Goal: Information Seeking & Learning: Find specific fact

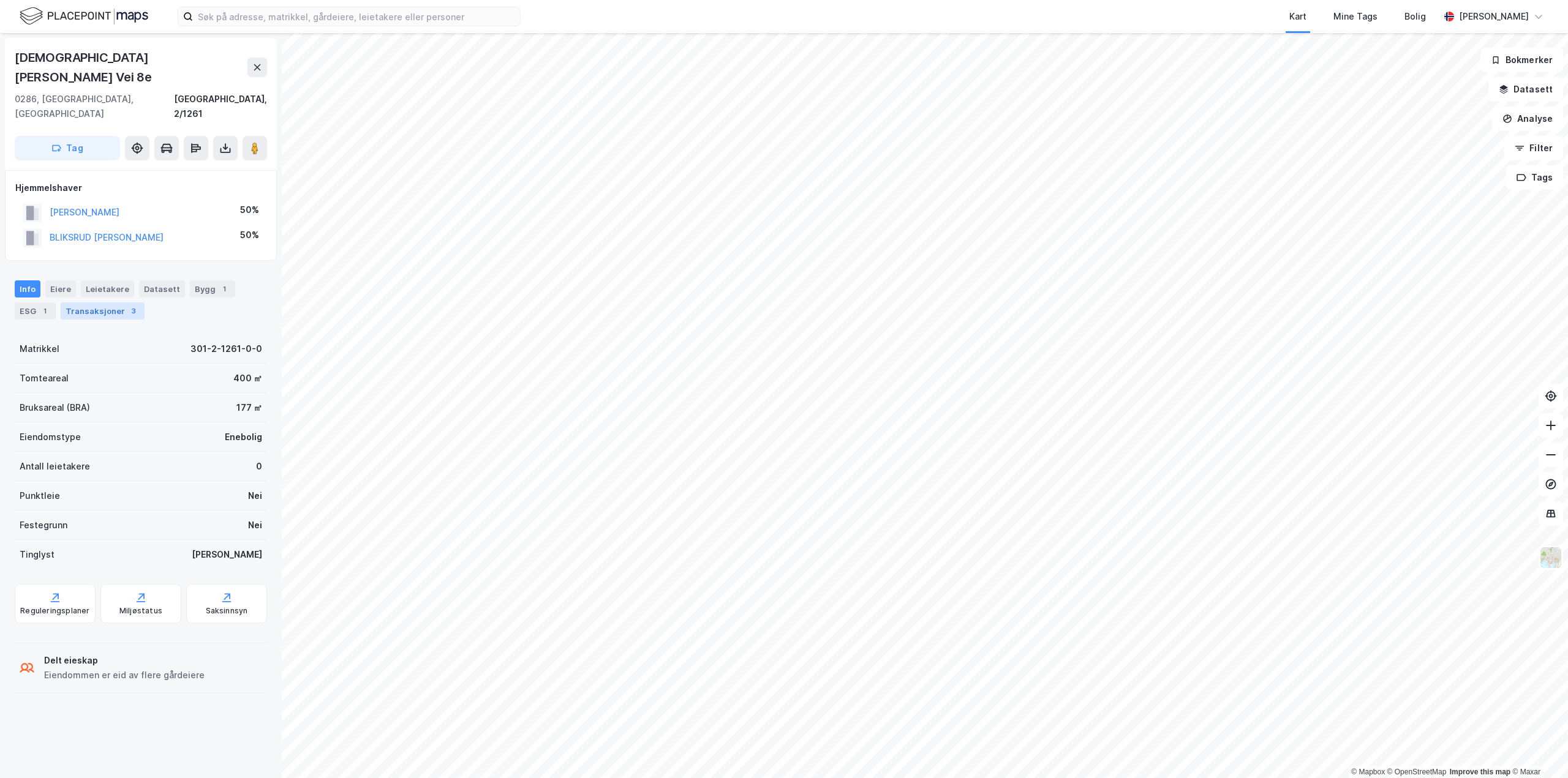
click at [101, 303] on div "Transaksjoner 3" at bounding box center [102, 311] width 84 height 17
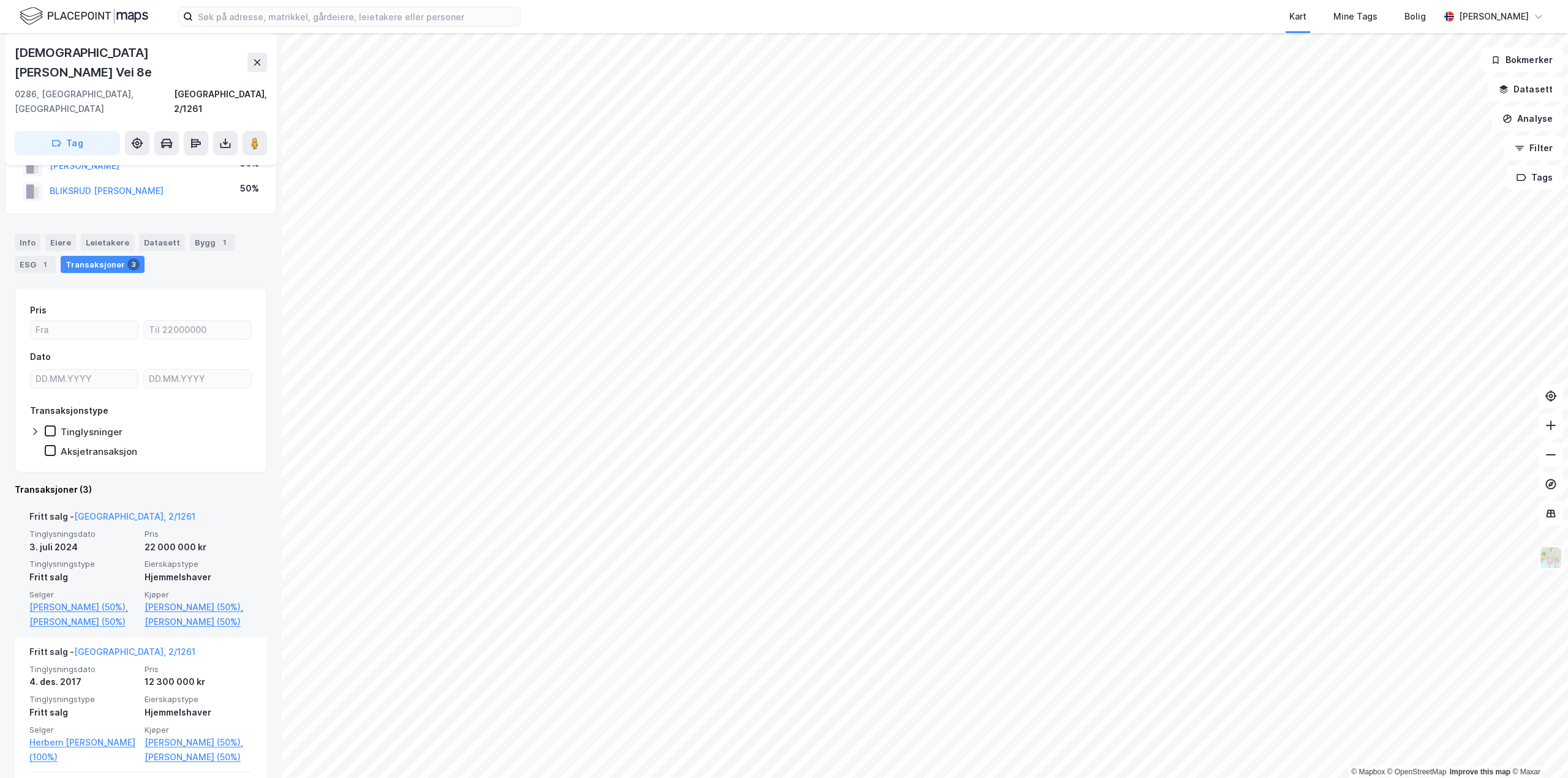
scroll to position [122, 0]
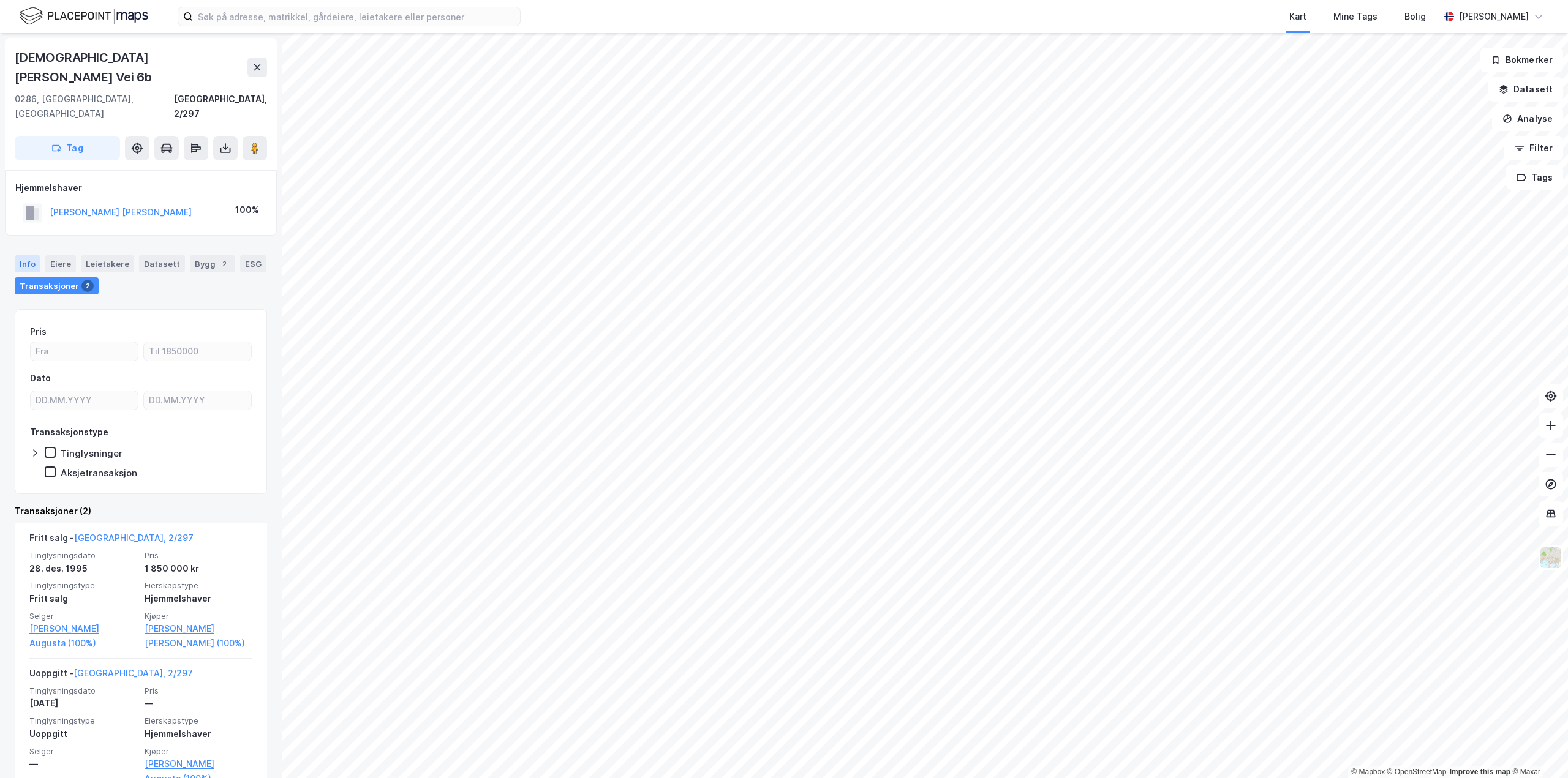
click at [29, 256] on div "Info" at bounding box center [27, 264] width 26 height 17
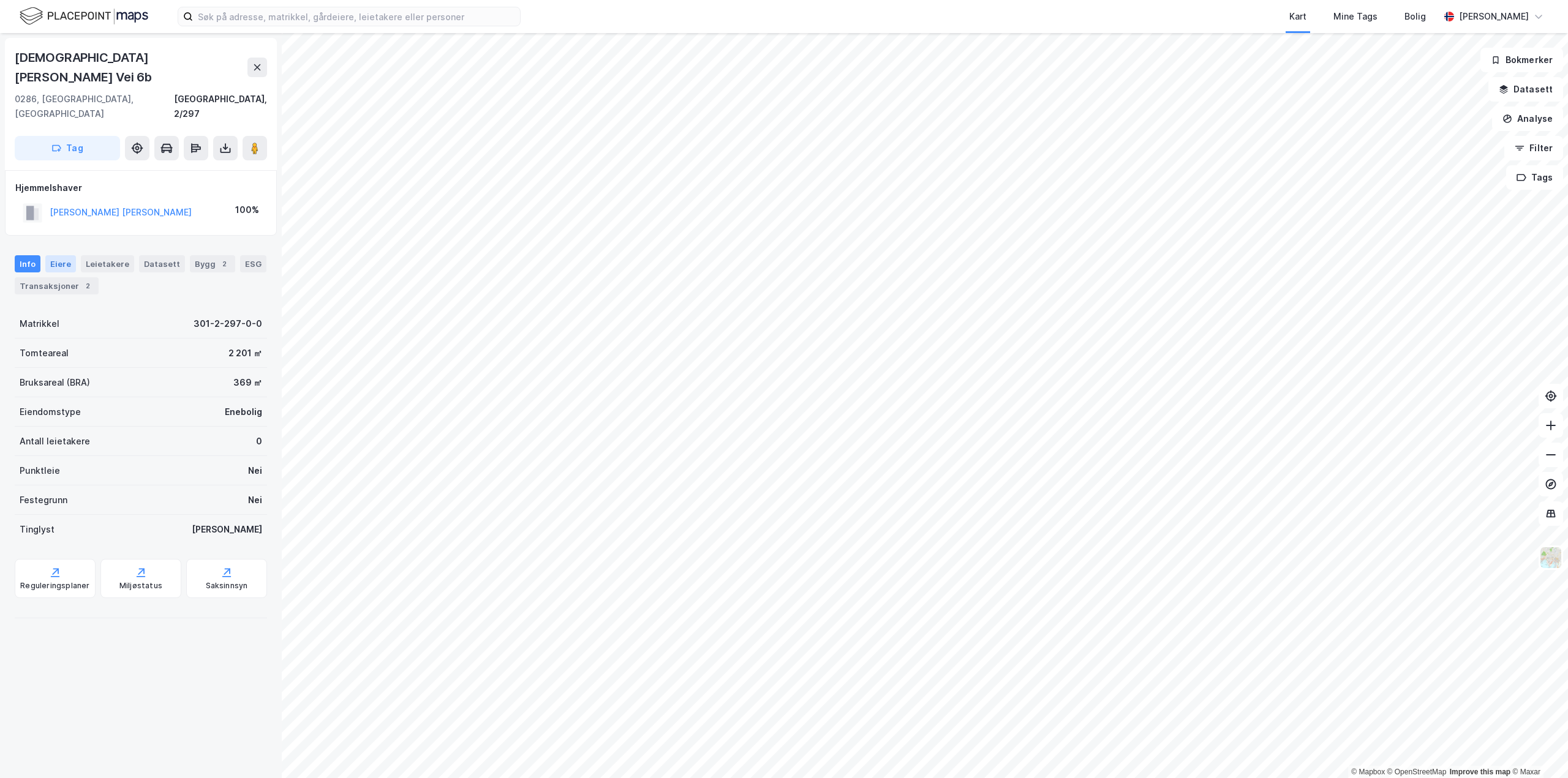
click at [69, 256] on div "Eiere" at bounding box center [60, 264] width 31 height 17
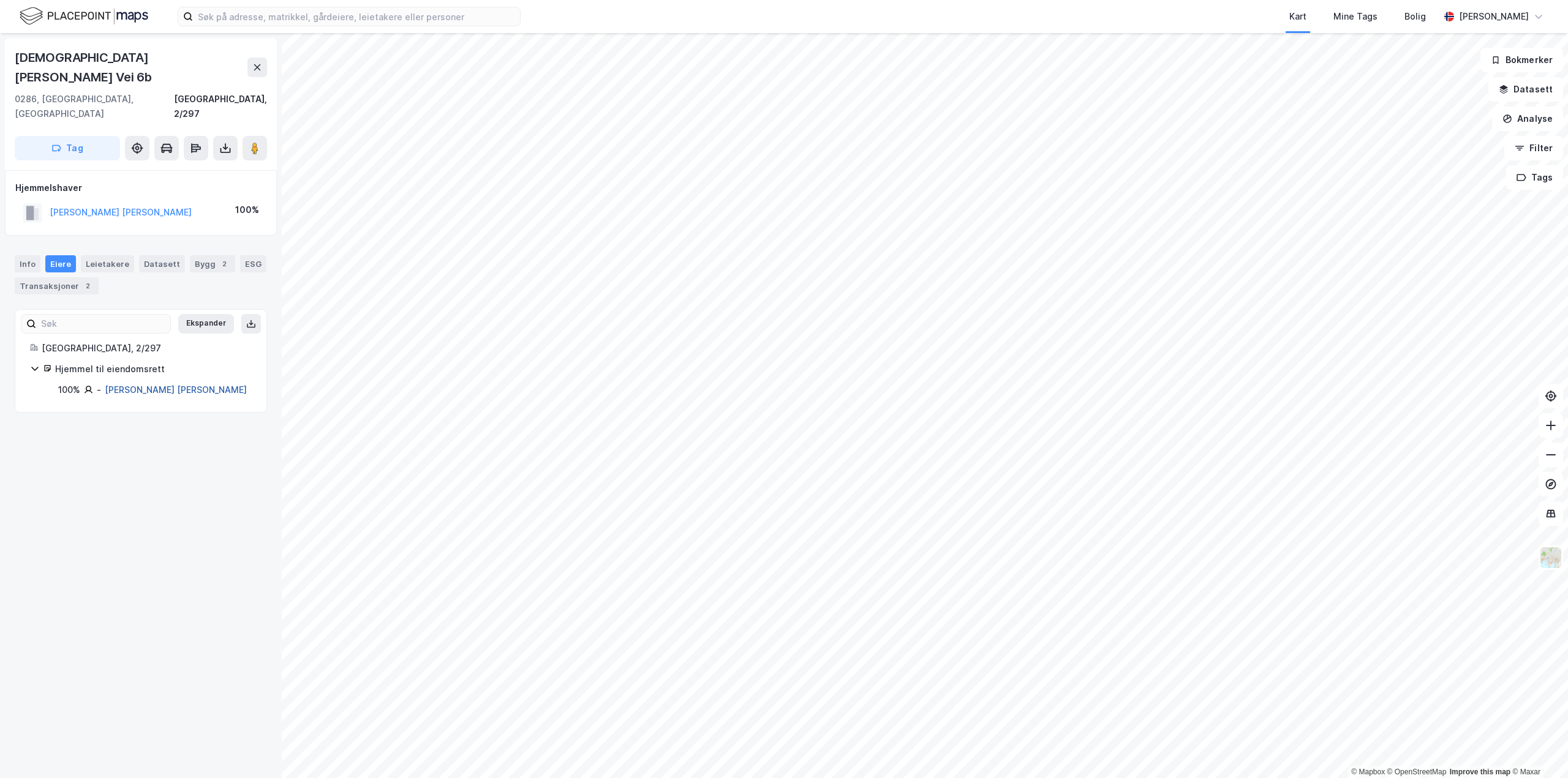
click at [131, 385] on link "[PERSON_NAME] [PERSON_NAME]" at bounding box center [176, 390] width 142 height 10
click at [39, 277] on div "Transaksjoner 2" at bounding box center [56, 285] width 84 height 17
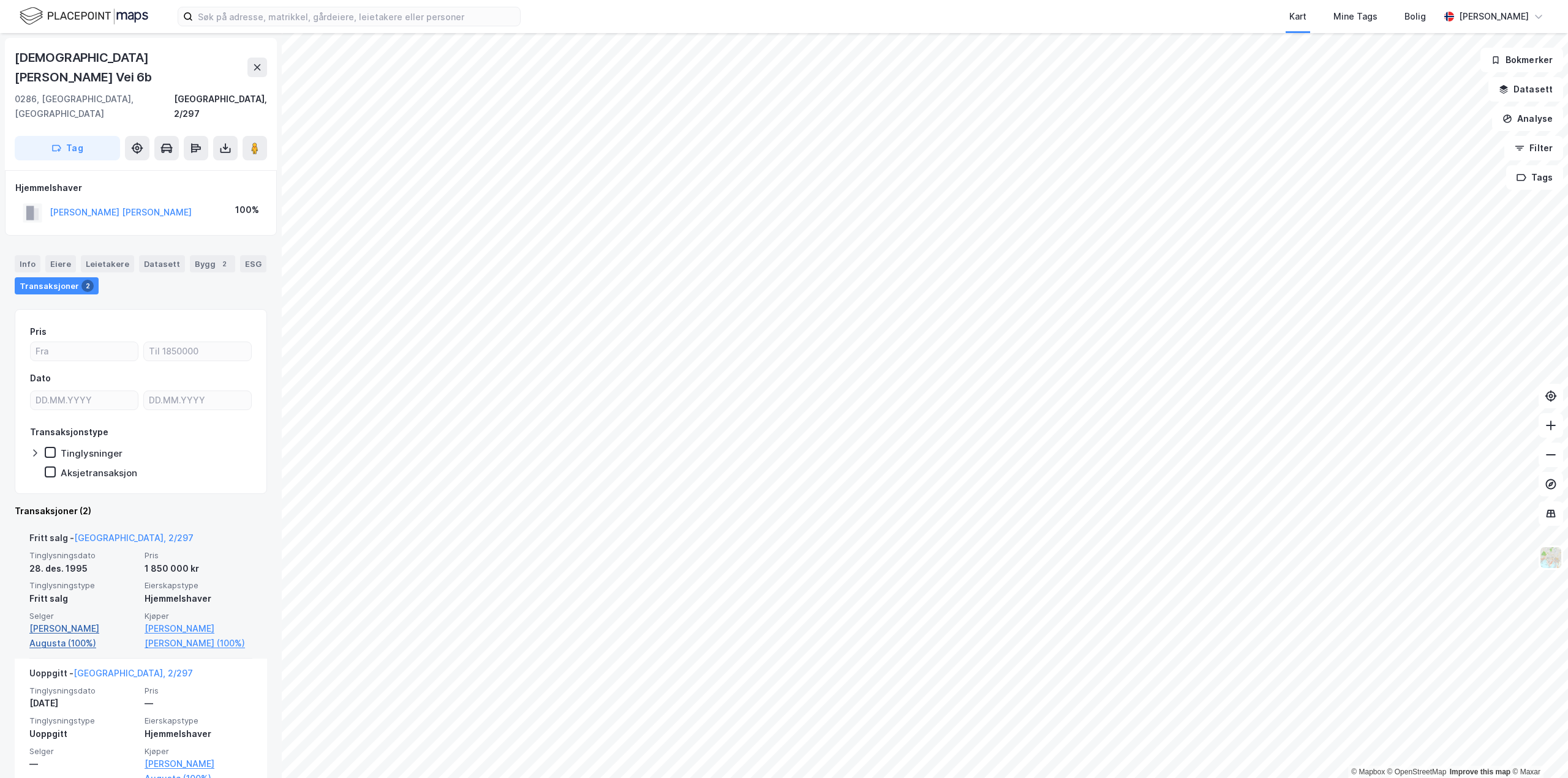
click at [54, 622] on link "[PERSON_NAME] Augusta (100%)" at bounding box center [83, 636] width 108 height 29
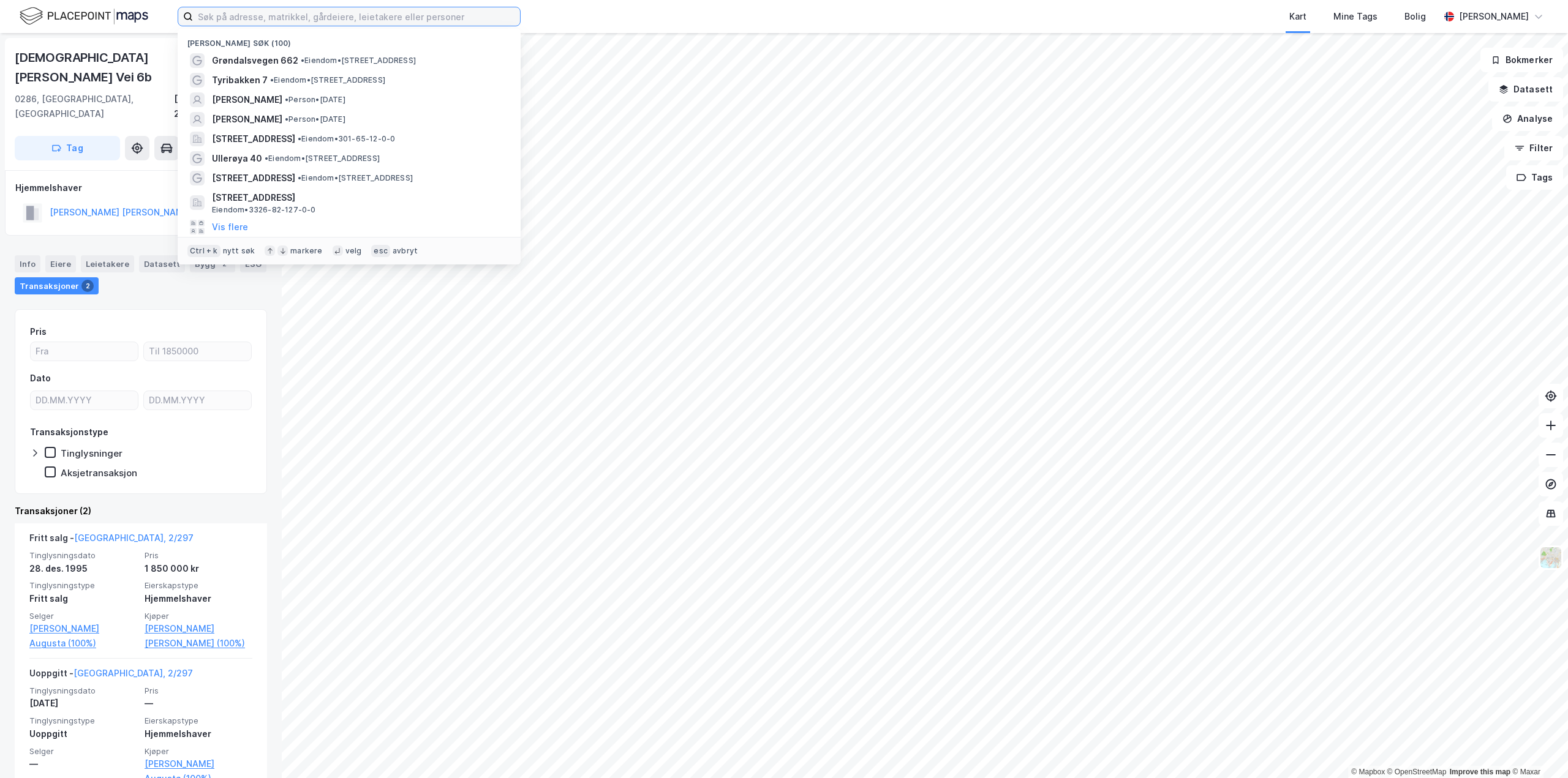
click at [241, 14] on input at bounding box center [356, 17] width 327 height 18
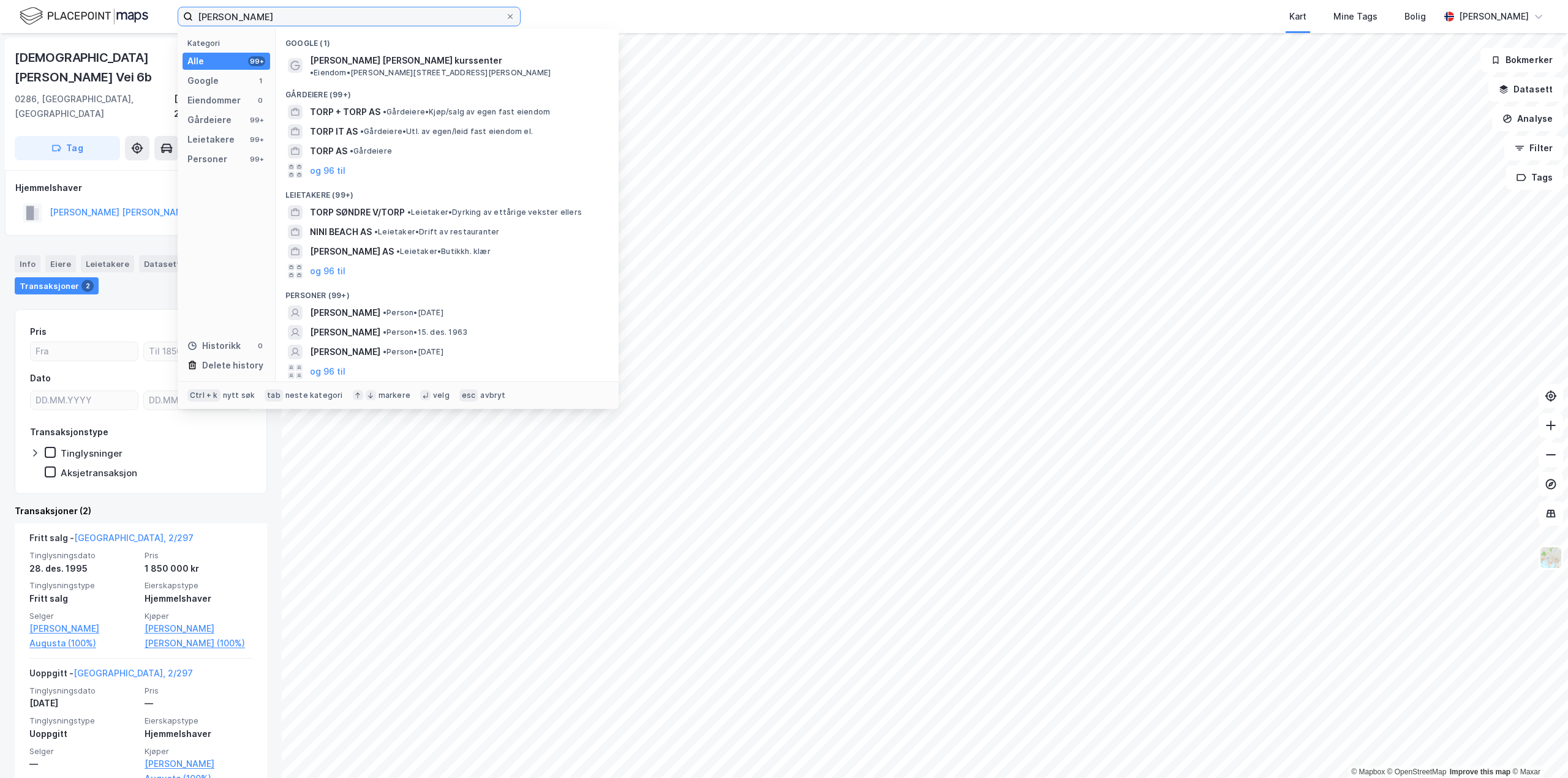
type input "[PERSON_NAME]"
click at [333, 365] on button "og 96 til" at bounding box center [327, 372] width 35 height 15
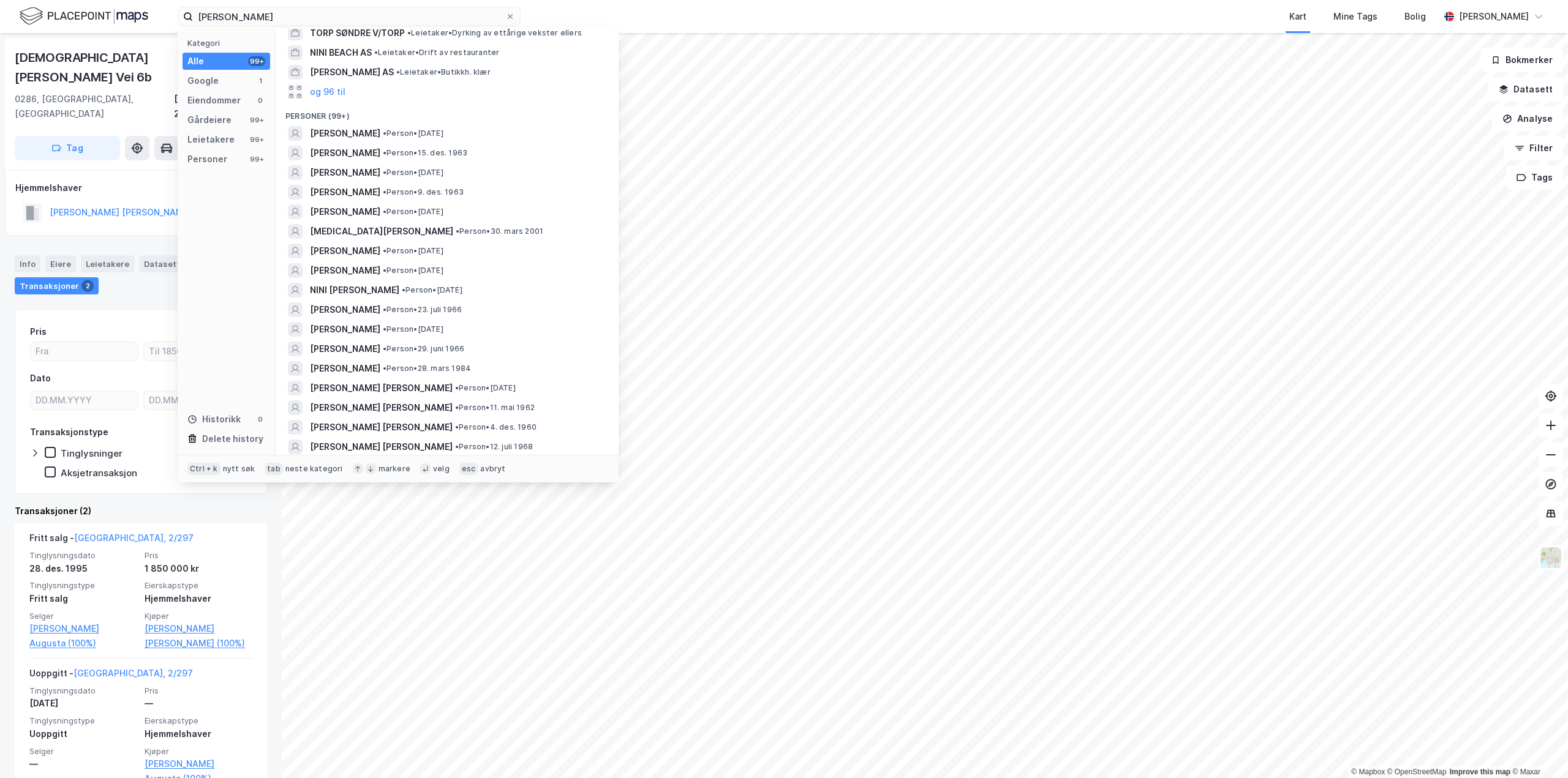
scroll to position [183, 0]
click at [334, 298] on span "[PERSON_NAME]" at bounding box center [345, 305] width 70 height 15
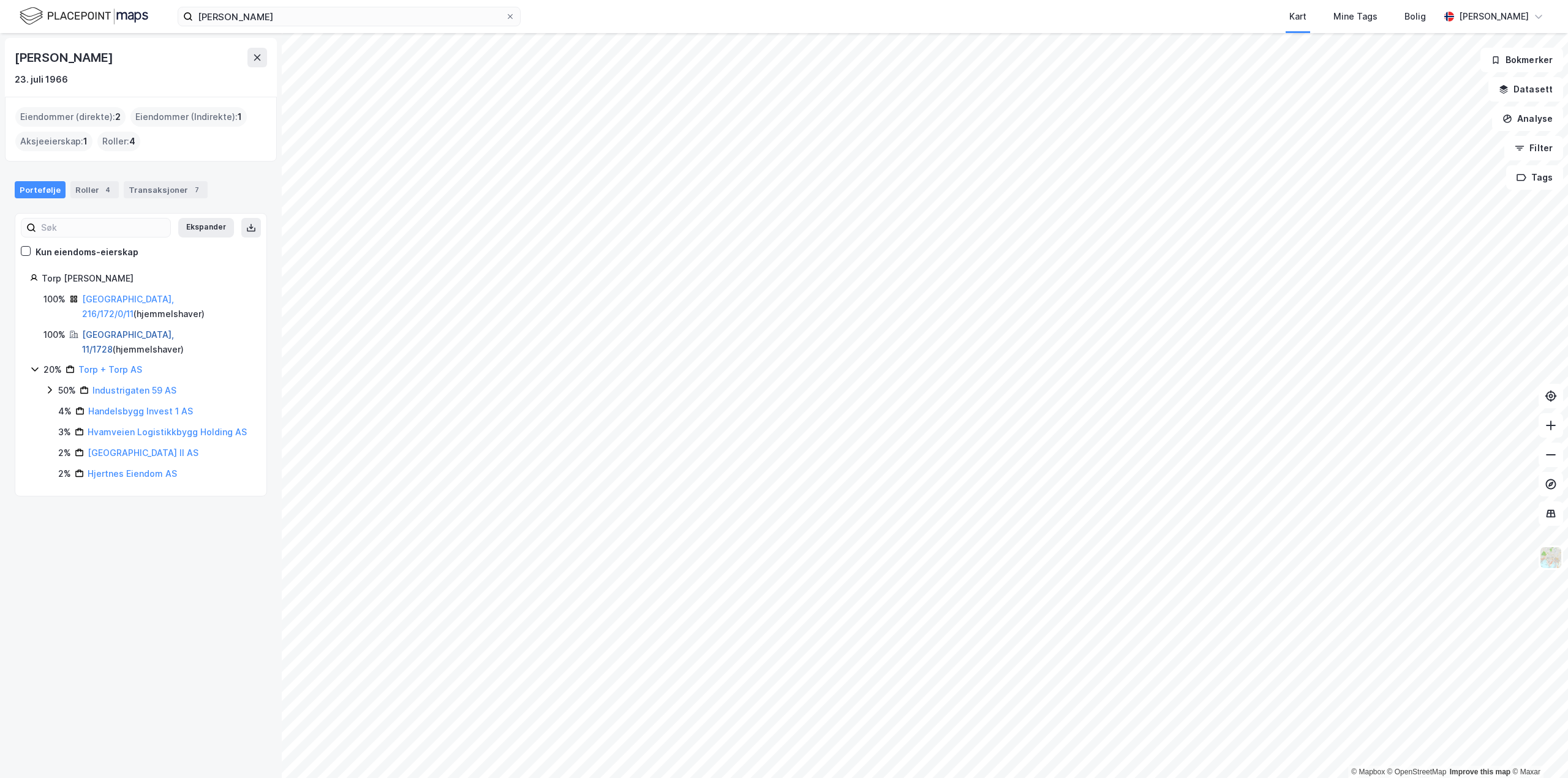
click at [114, 329] on link "[GEOGRAPHIC_DATA], 11/1728" at bounding box center [128, 342] width 92 height 25
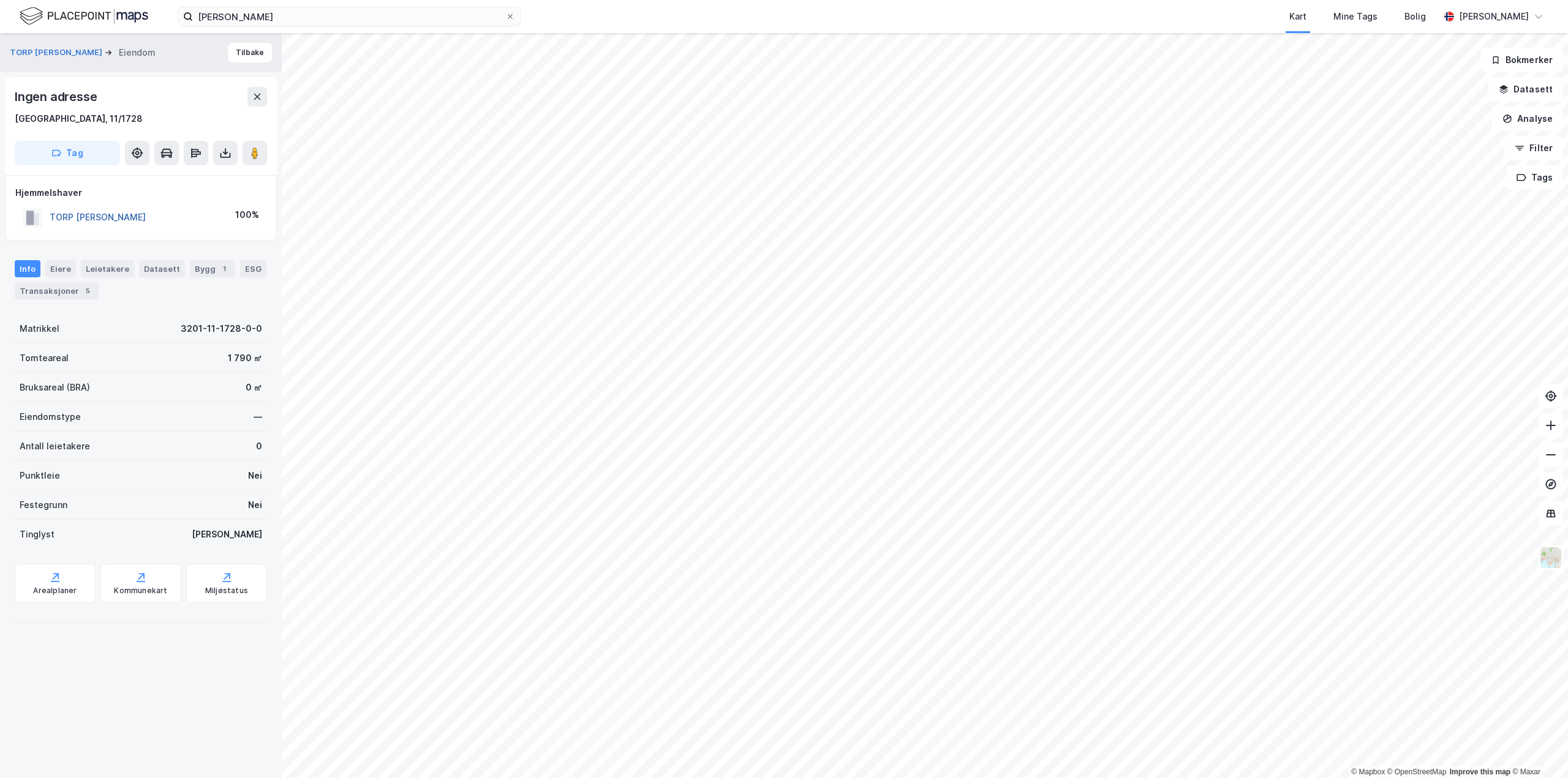
click at [0, 0] on button "TORP [PERSON_NAME]" at bounding box center [0, 0] width 0 height 0
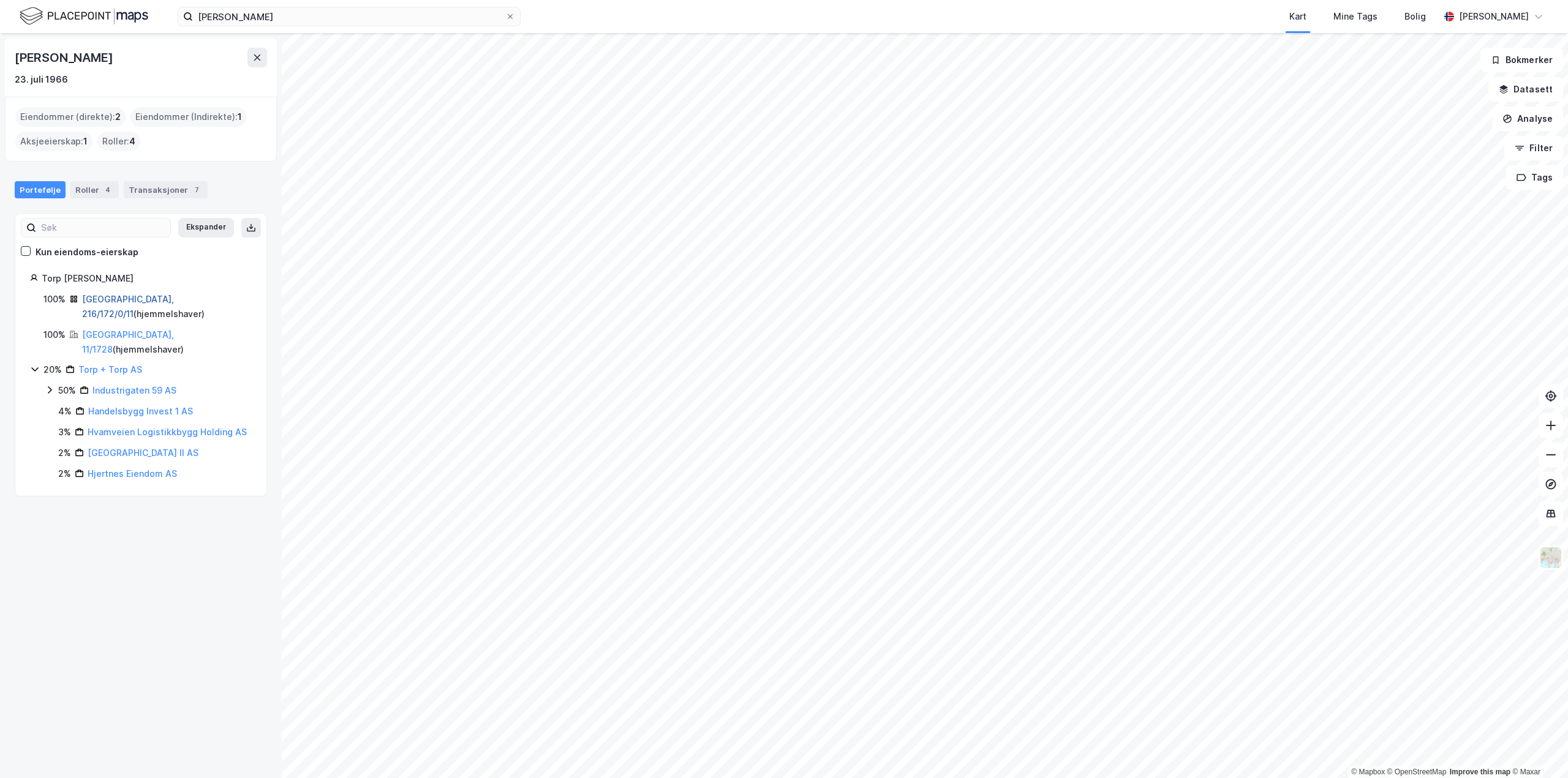
click at [99, 299] on link "[GEOGRAPHIC_DATA], 216/172/0/11" at bounding box center [128, 306] width 92 height 25
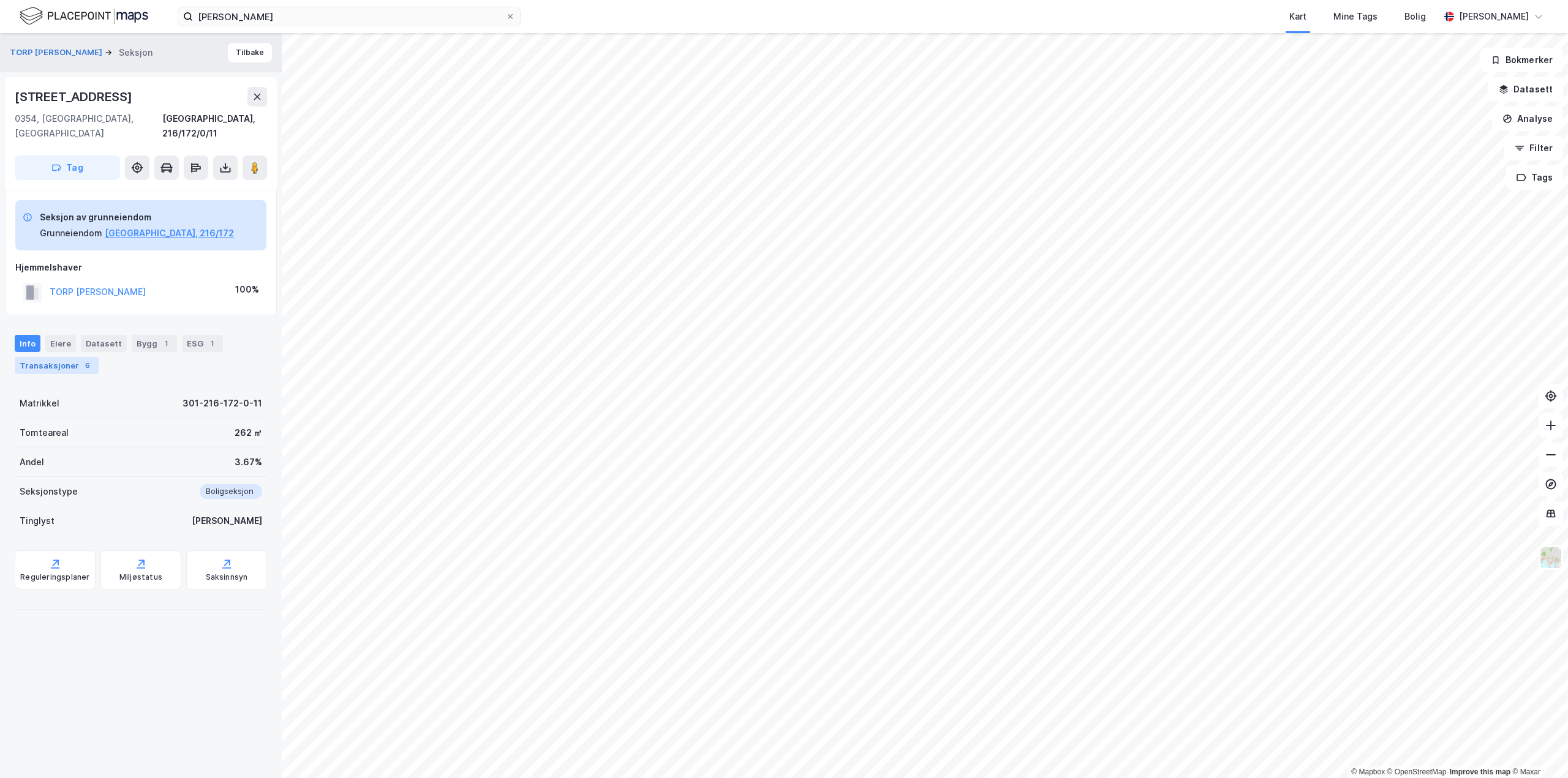
click at [60, 357] on div "Transaksjoner 6" at bounding box center [56, 365] width 84 height 17
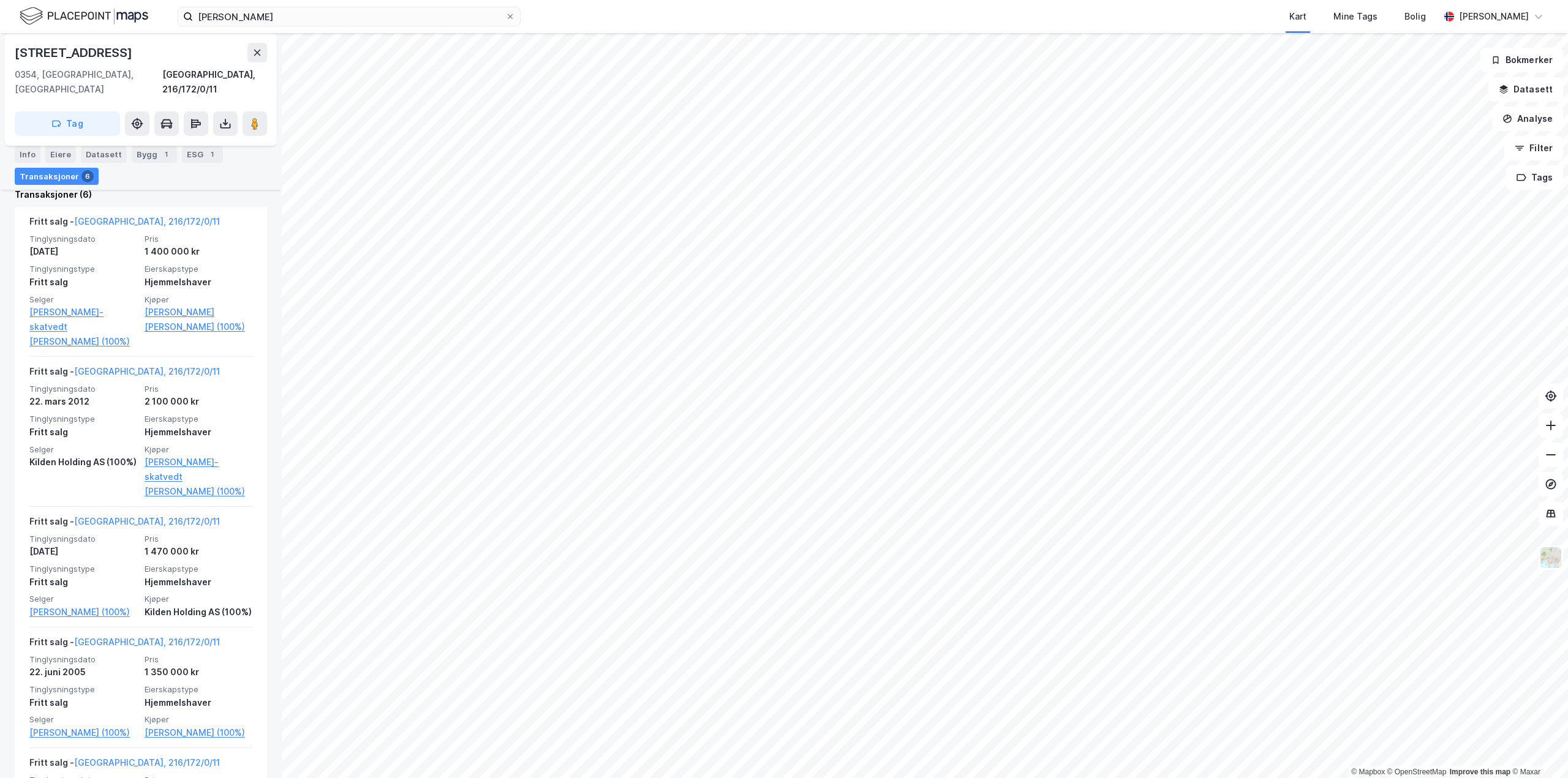
scroll to position [429, 0]
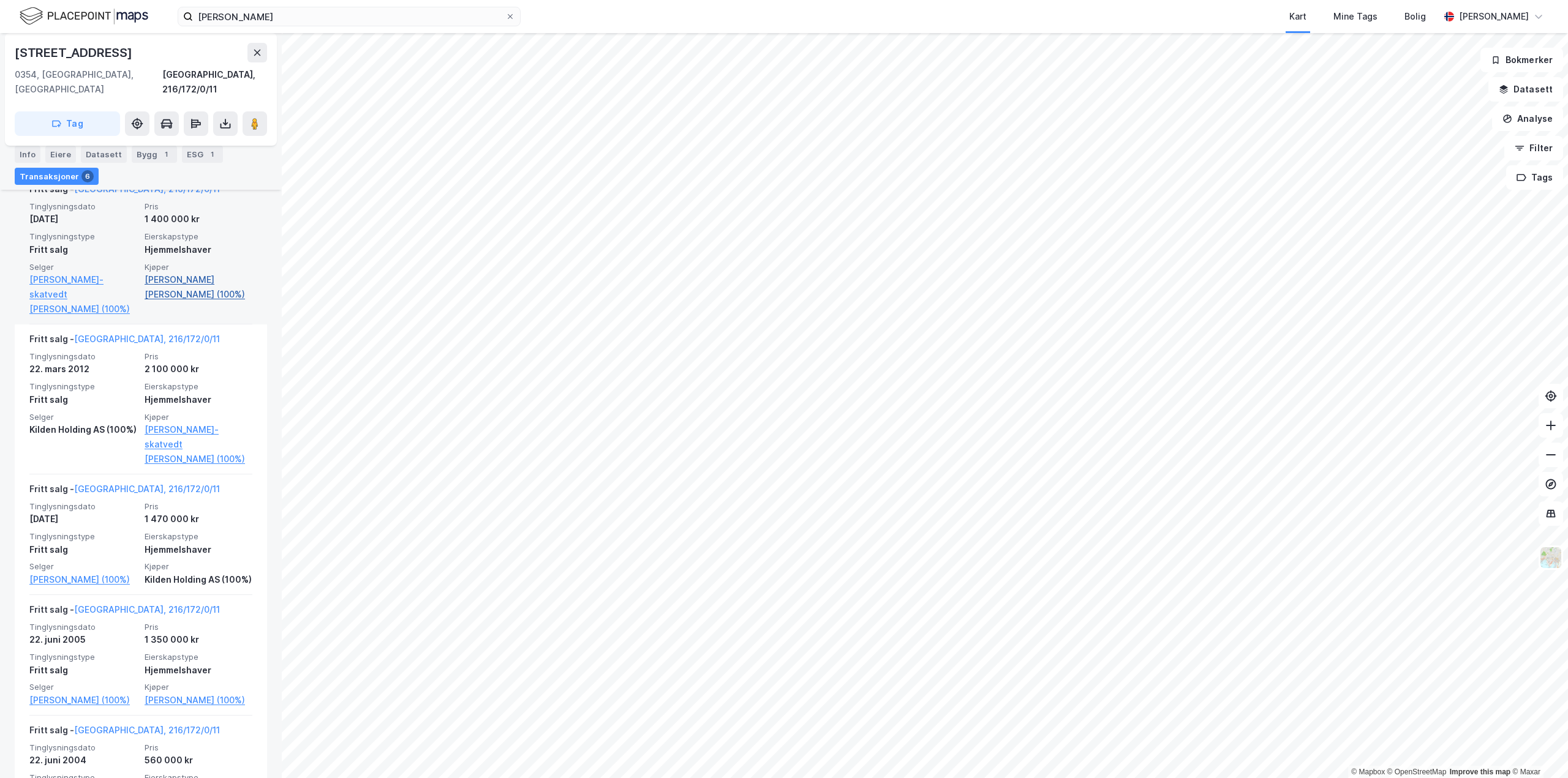
click at [176, 272] on link "[PERSON_NAME] [PERSON_NAME] (100%)" at bounding box center [198, 287] width 108 height 29
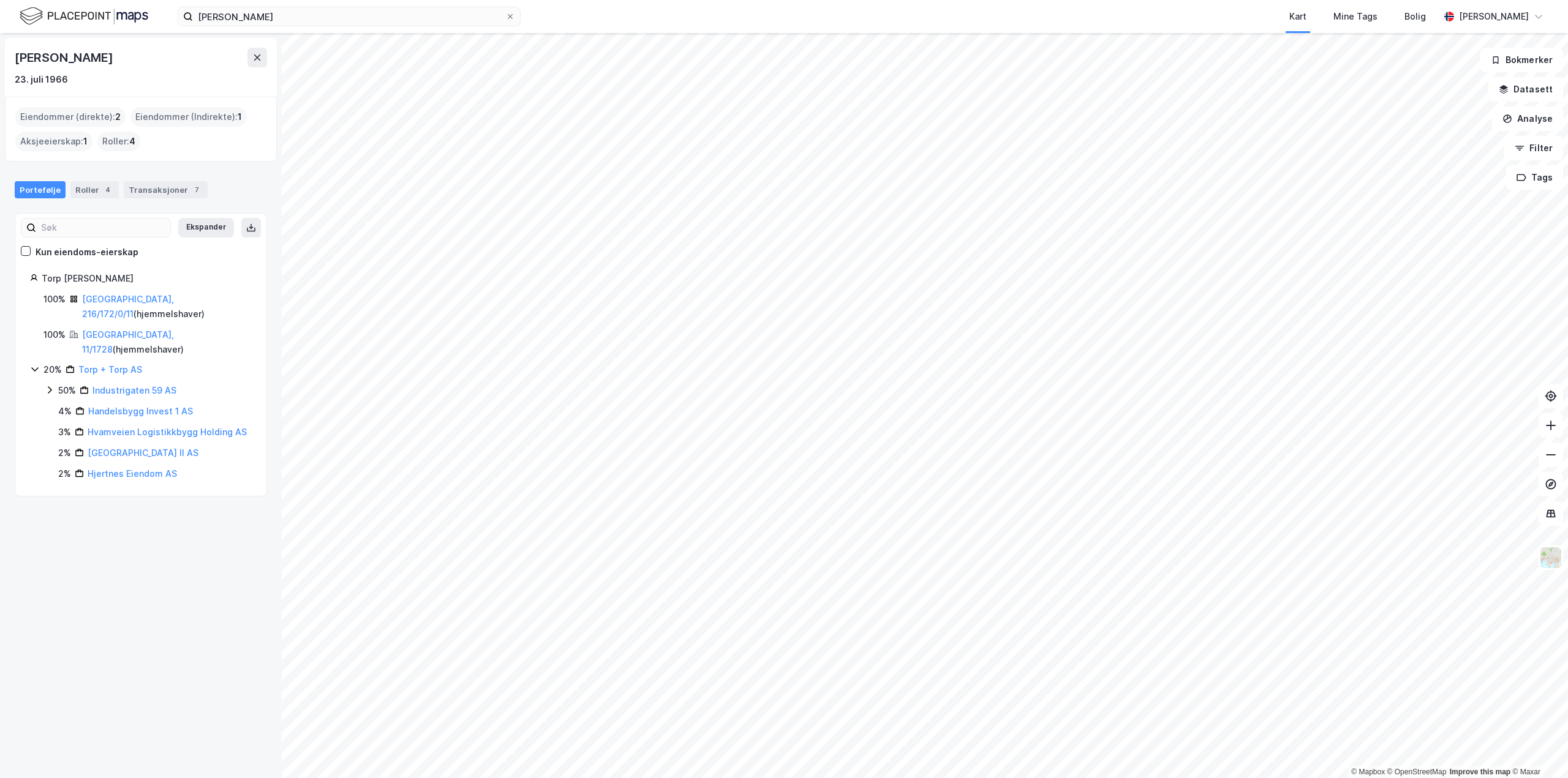
drag, startPoint x: 16, startPoint y: 56, endPoint x: 159, endPoint y: 57, distance: 143.0
click at [159, 57] on div "[PERSON_NAME]" at bounding box center [140, 58] width 252 height 19
copy div "[PERSON_NAME]"
